Goal: Navigation & Orientation: Find specific page/section

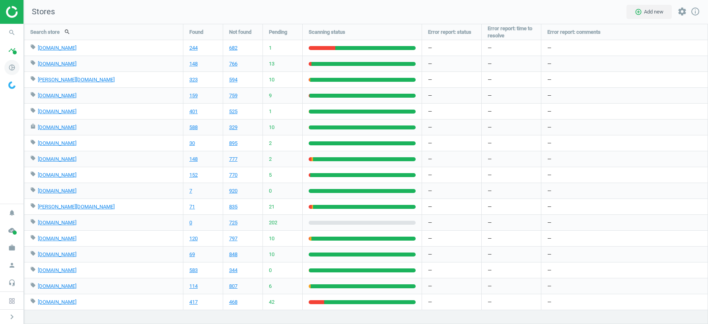
scroll to position [301, 684]
click at [14, 269] on icon "person" at bounding box center [11, 265] width 15 height 15
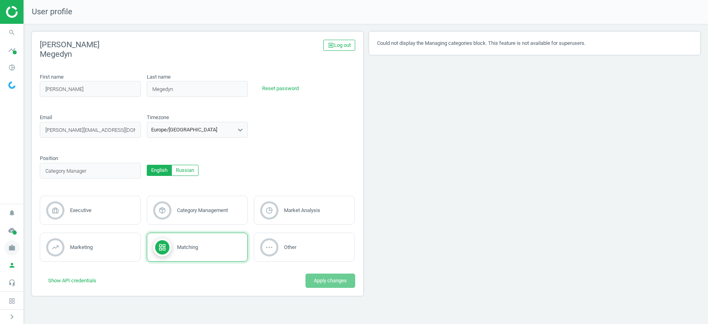
click at [13, 248] on icon "work" at bounding box center [11, 248] width 15 height 15
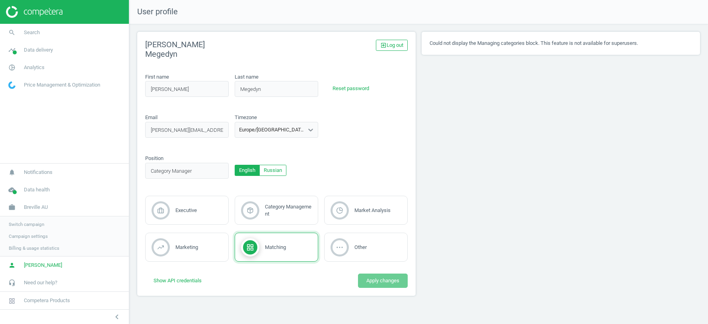
click at [34, 224] on span "Switch campaign" at bounding box center [26, 224] width 35 height 6
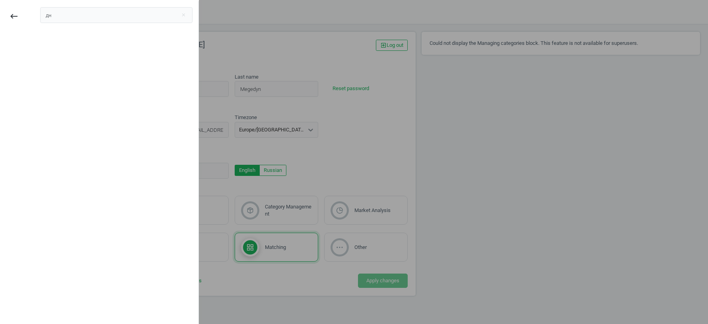
type input "д"
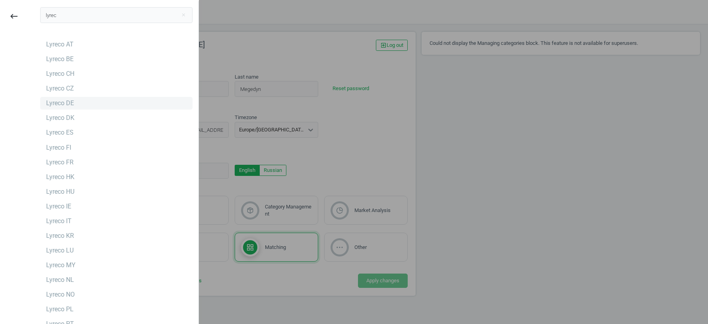
type input "lyrec"
click at [64, 105] on div "Lyreco DE" at bounding box center [60, 103] width 28 height 9
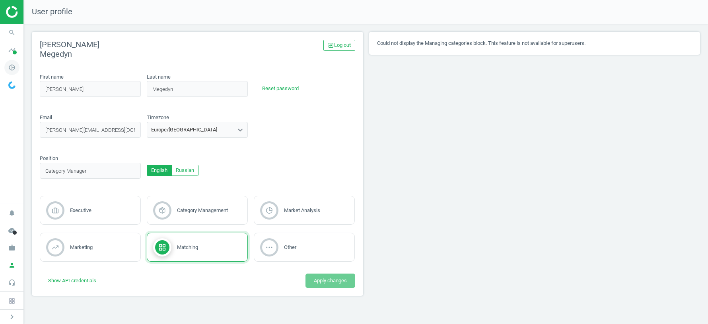
click at [12, 68] on icon "pie_chart_outlined" at bounding box center [11, 67] width 15 height 15
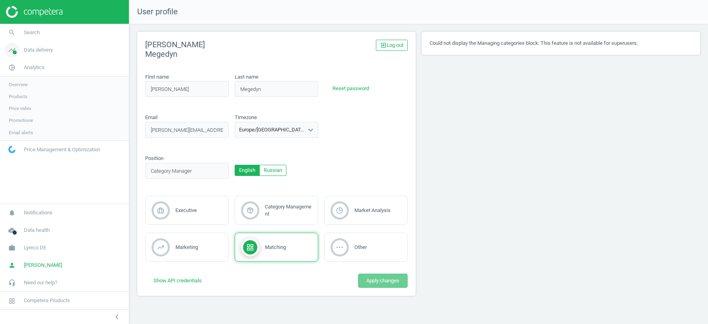
click at [23, 54] on span "timeline" at bounding box center [12, 49] width 24 height 17
click at [17, 115] on span "Stores" at bounding box center [16, 115] width 14 height 6
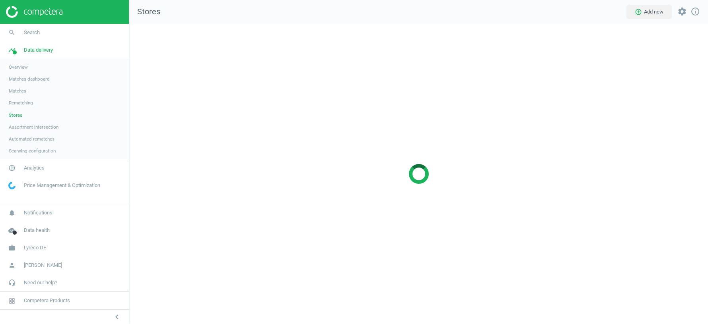
scroll to position [301, 578]
